Goal: Check status: Check status

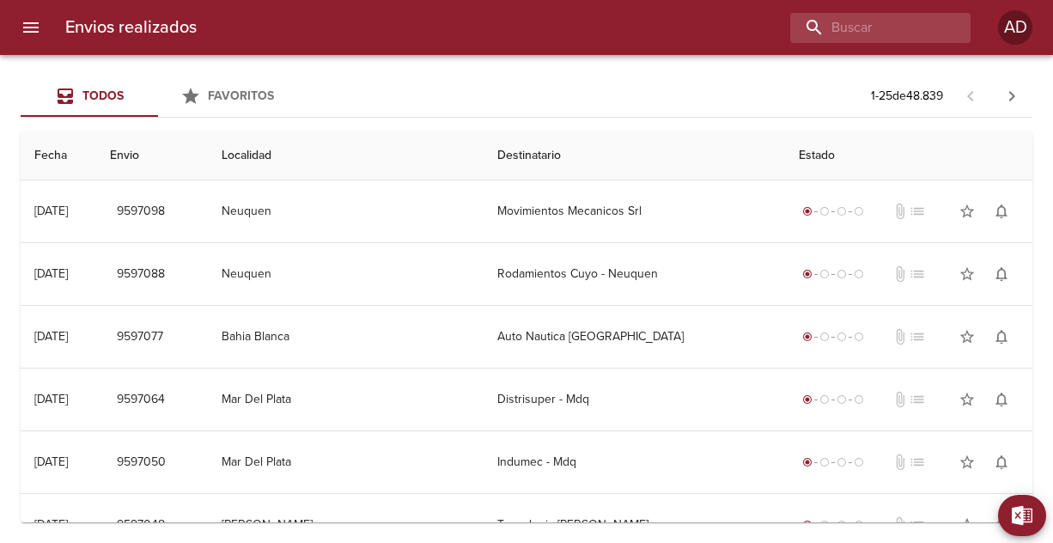
click at [861, 40] on input "buscar" at bounding box center [865, 28] width 151 height 30
type input "28320"
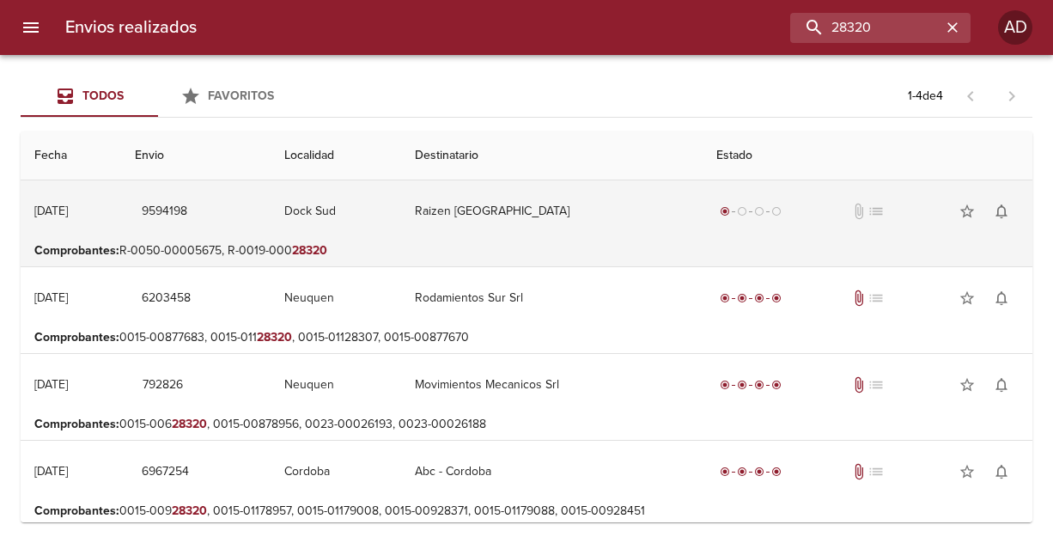
click at [489, 228] on td "Raizen [GEOGRAPHIC_DATA]" at bounding box center [551, 211] width 301 height 62
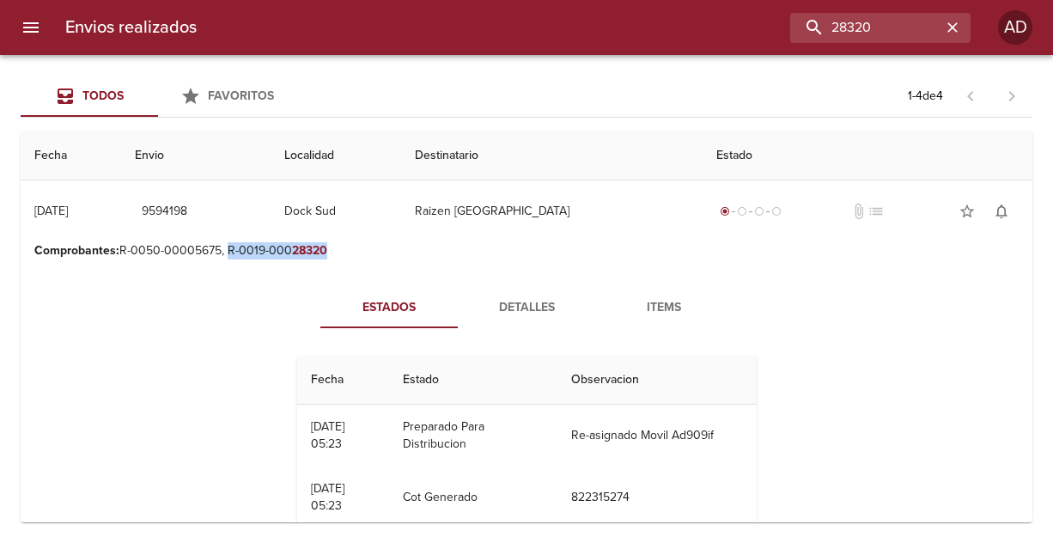
drag, startPoint x: 327, startPoint y: 250, endPoint x: 228, endPoint y: 256, distance: 99.8
click at [228, 256] on p "Comprobantes : R-0050-00005675, R-0019-000 28320" at bounding box center [526, 250] width 984 height 17
copy p "R-0019-000 28320"
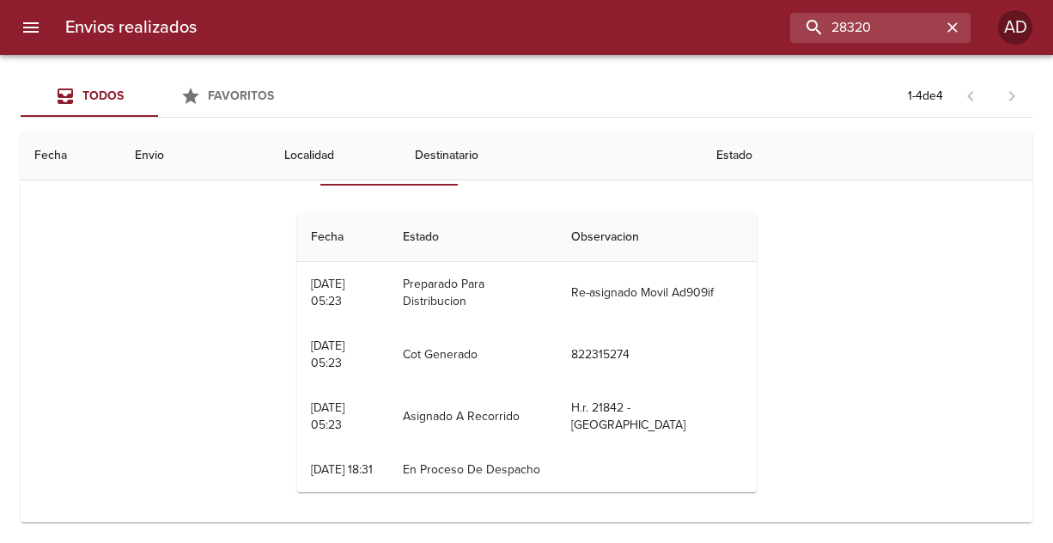
scroll to position [143, 0]
click at [854, 337] on div "Estados Detalles Items Fecha Estado Observacion 16/09 [DATE] 05:23 Preparado Pa…" at bounding box center [526, 324] width 984 height 403
drag, startPoint x: 876, startPoint y: 30, endPoint x: 765, endPoint y: 28, distance: 110.8
click at [765, 28] on input "28320" at bounding box center [831, 28] width 220 height 30
click at [949, 233] on div "Estados Detalles Items Fecha Estado Observacion 16/09 [DATE] 05:23 Preparado Pa…" at bounding box center [526, 324] width 984 height 403
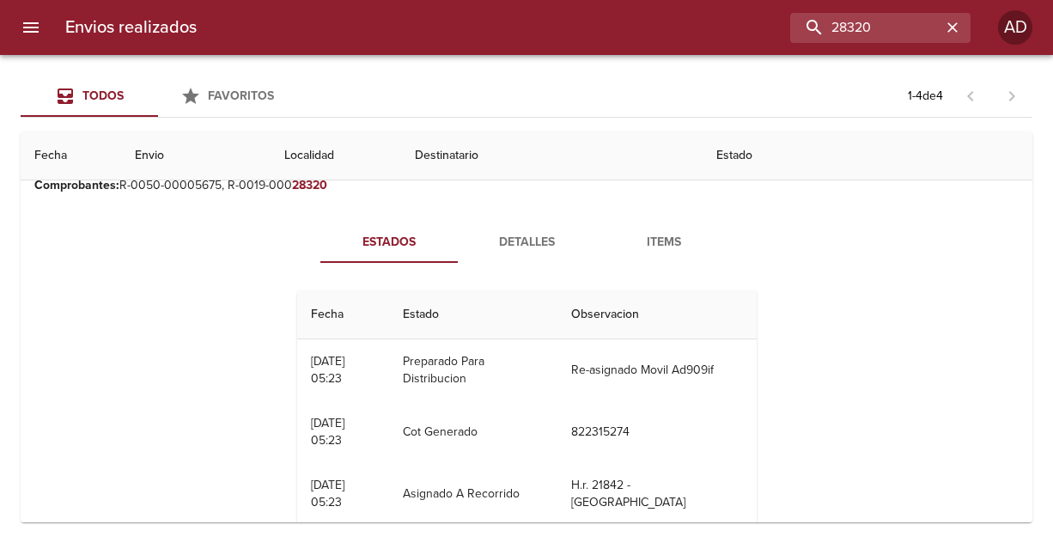
scroll to position [0, 0]
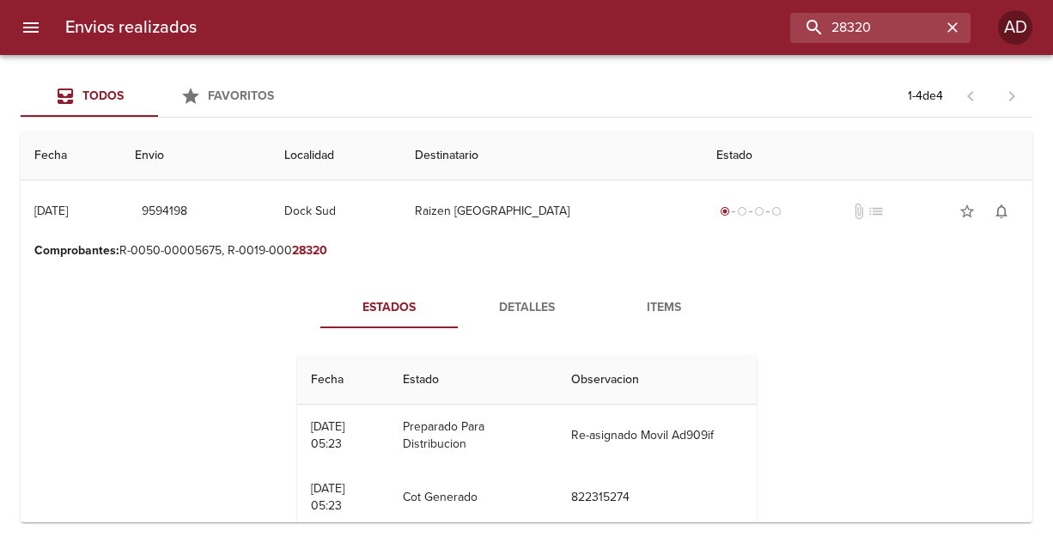
click at [539, 311] on span "Detalles" at bounding box center [526, 307] width 117 height 21
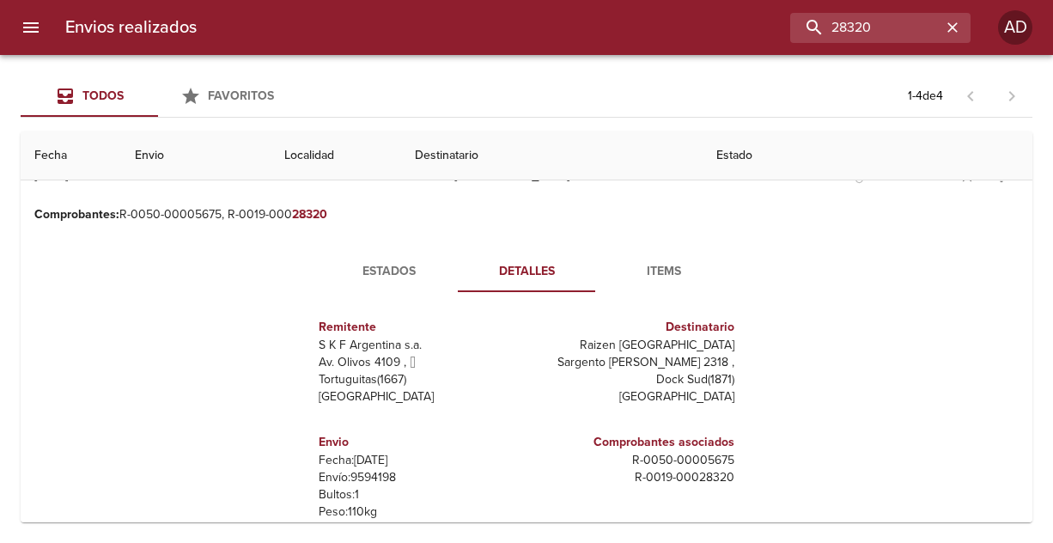
scroll to position [22, 0]
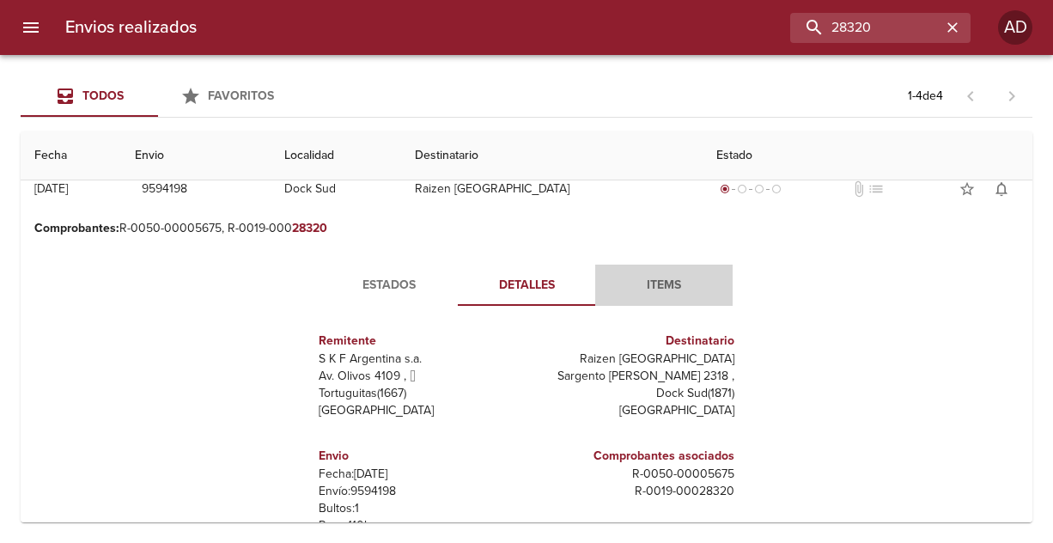
click at [660, 280] on span "Items" at bounding box center [663, 285] width 117 height 21
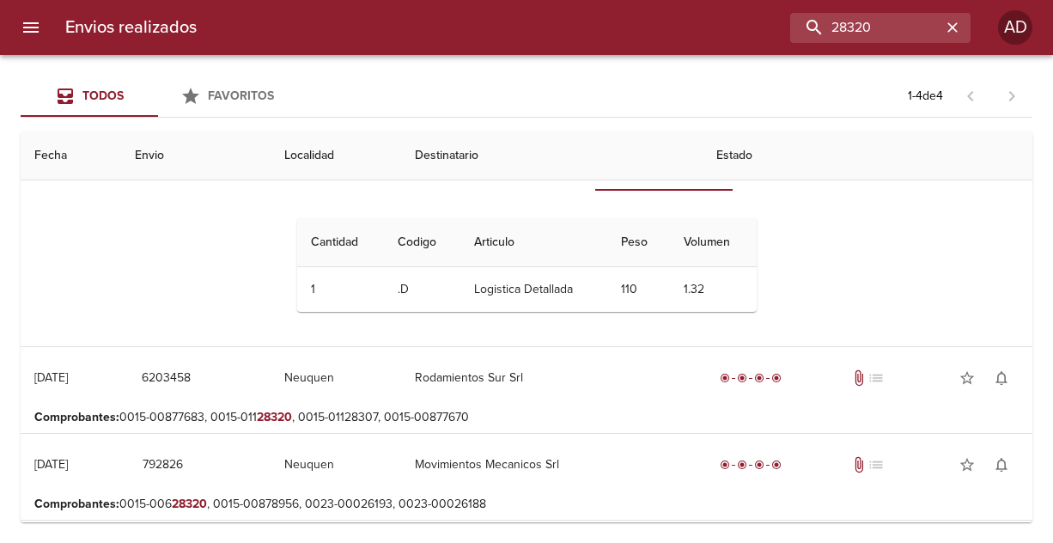
scroll to position [0, 0]
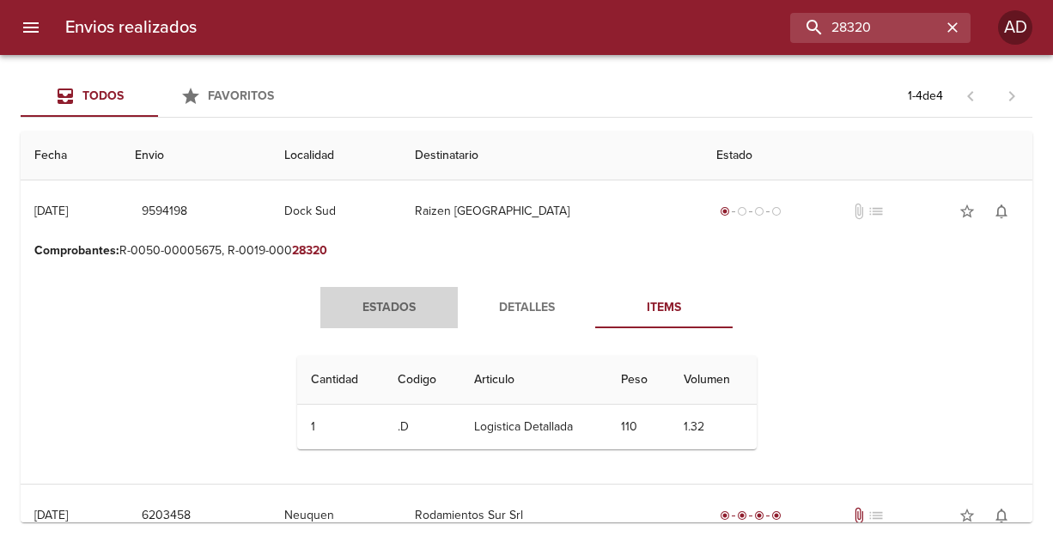
click at [400, 299] on span "Estados" at bounding box center [389, 307] width 117 height 21
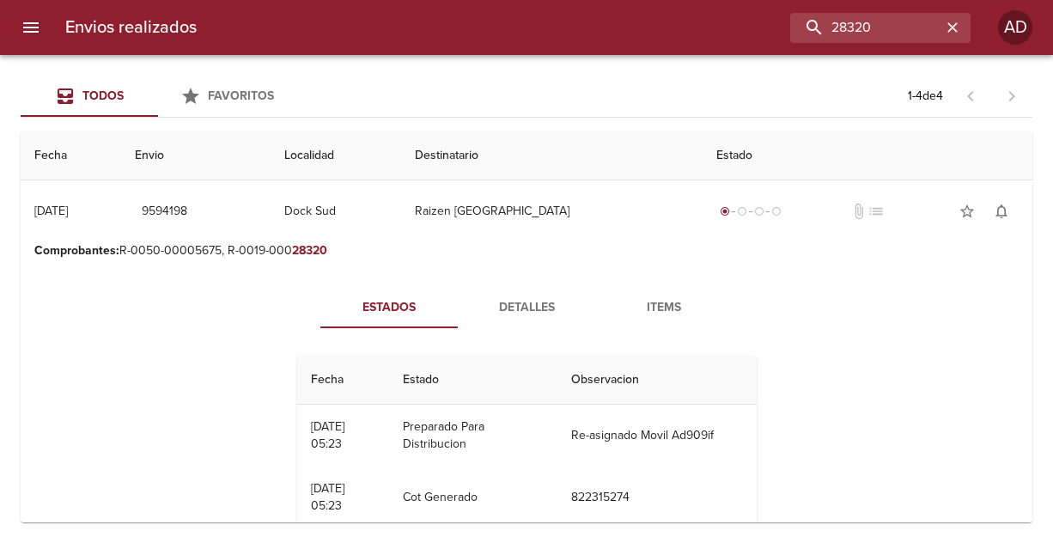
click at [904, 272] on div "Estados Detalles Items Fecha Estado Observacion 16/09 [DATE] 05:23 Preparado Pa…" at bounding box center [526, 467] width 984 height 403
